Goal: Check status: Check status

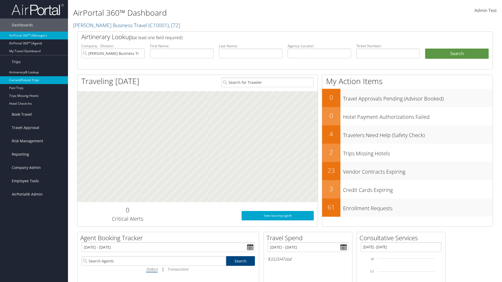
click at [34, 80] on link "Current/Future Trips" at bounding box center [34, 80] width 68 height 8
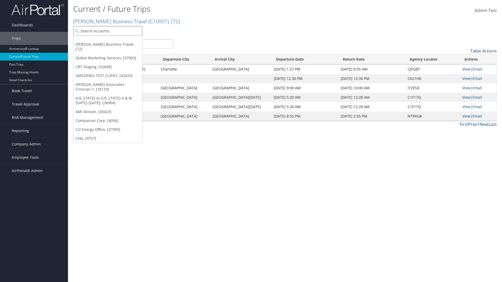
click at [108, 31] on input "search" at bounding box center [107, 31] width 69 height 10
type input "CBTSTG"
click at [108, 41] on div "CBT Staging (CBTSTG), [32649]" at bounding box center [108, 40] width 74 height 5
